Goal: Task Accomplishment & Management: Use online tool/utility

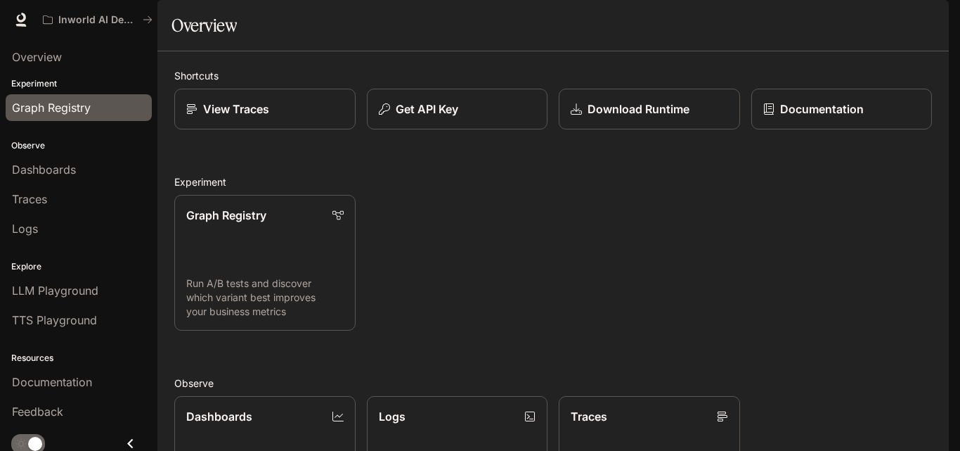
click at [68, 99] on span "Graph Registry" at bounding box center [51, 107] width 79 height 17
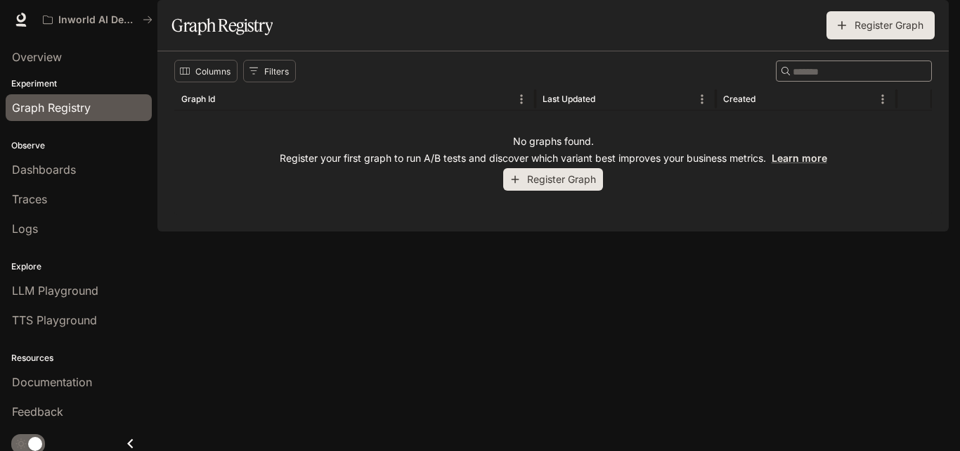
click at [568, 191] on button "Register Graph" at bounding box center [553, 179] width 100 height 23
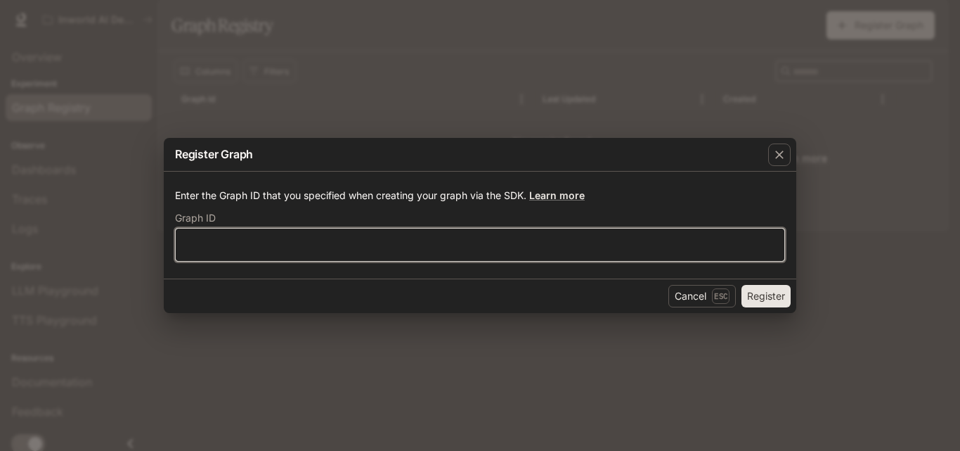
click at [501, 247] on input "text" at bounding box center [480, 245] width 609 height 14
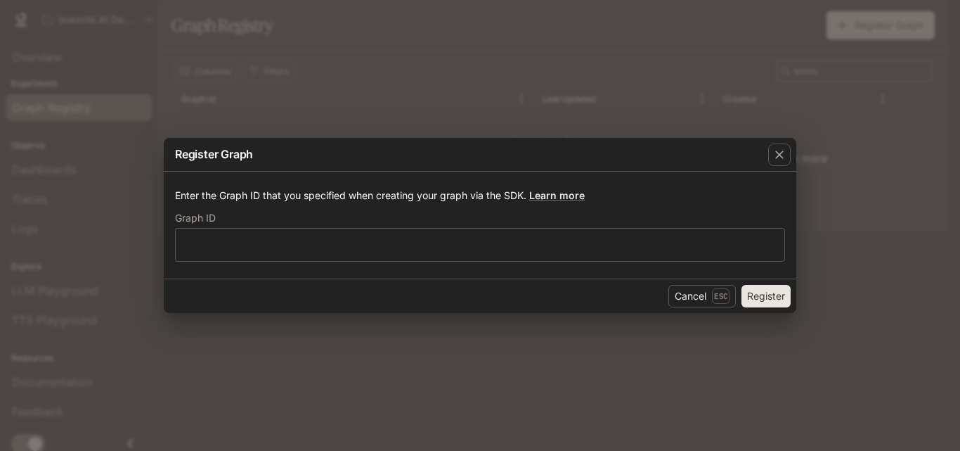
click at [38, 81] on div "Register Graph Enter the Graph ID that you specified when creating your graph v…" at bounding box center [480, 225] width 960 height 451
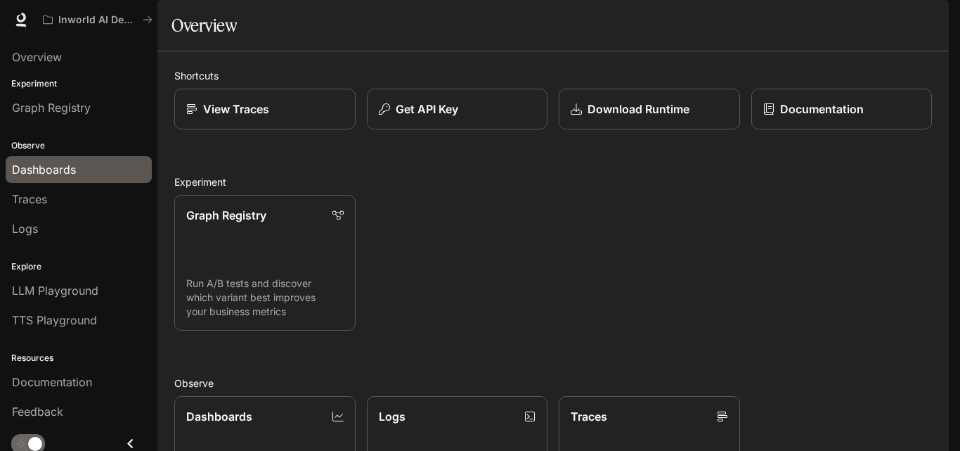
click at [60, 172] on span "Dashboards" at bounding box center [44, 169] width 64 height 17
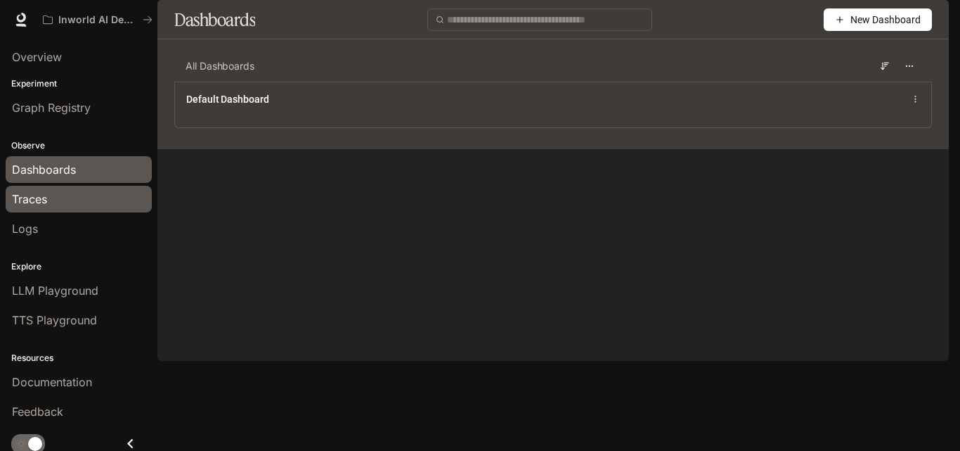
scroll to position [7, 0]
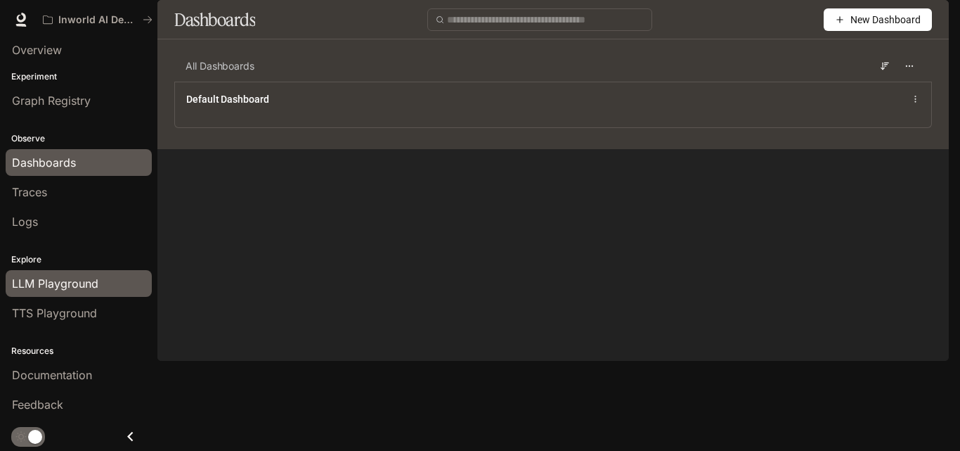
click at [121, 288] on div "LLM Playground" at bounding box center [79, 283] width 134 height 17
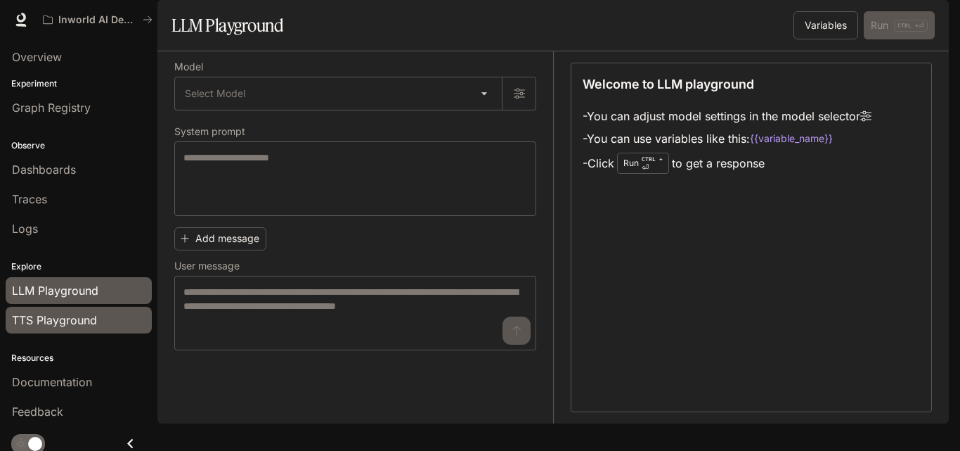
click at [117, 320] on div "TTS Playground" at bounding box center [79, 319] width 134 height 17
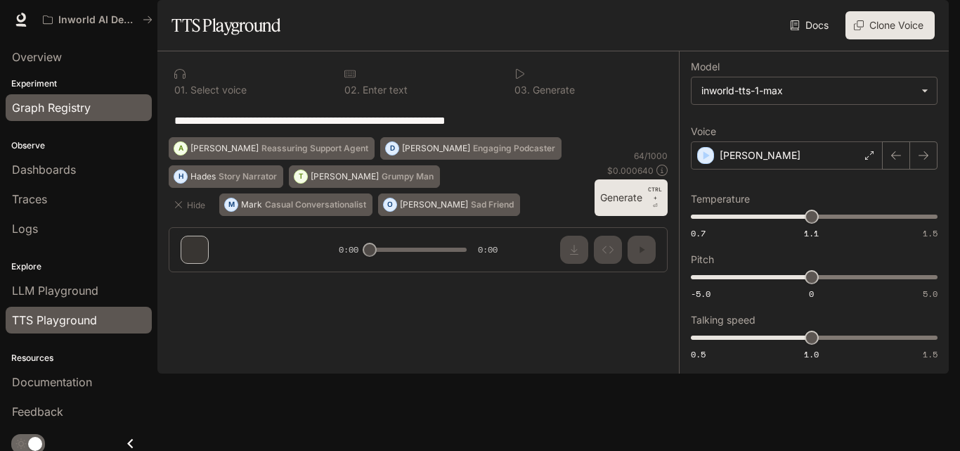
click at [70, 112] on span "Graph Registry" at bounding box center [51, 107] width 79 height 17
